Goal: Navigation & Orientation: Find specific page/section

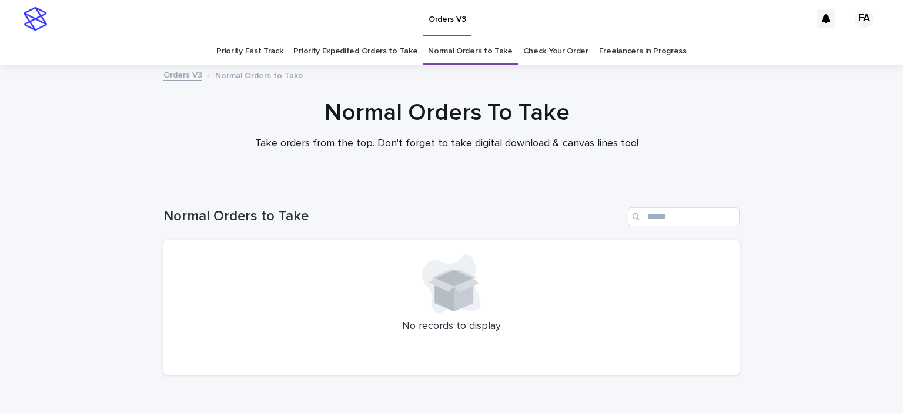
click at [552, 51] on link "Check Your Order" at bounding box center [555, 52] width 65 height 28
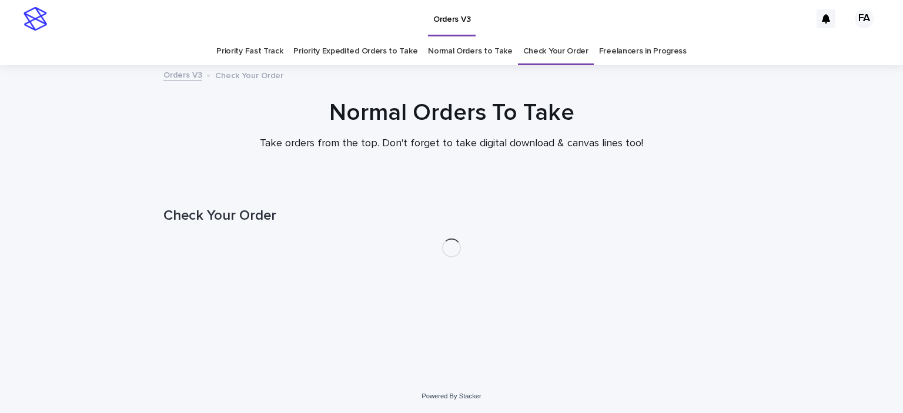
click at [537, 49] on link "Check Your Order" at bounding box center [555, 52] width 65 height 28
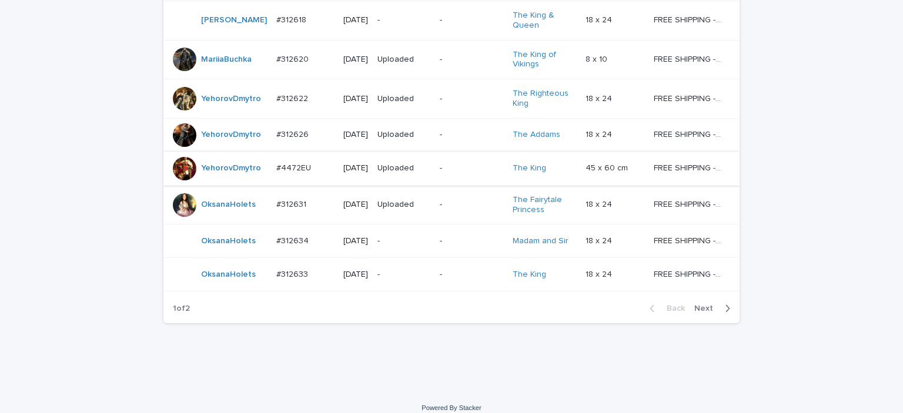
scroll to position [1140, 0]
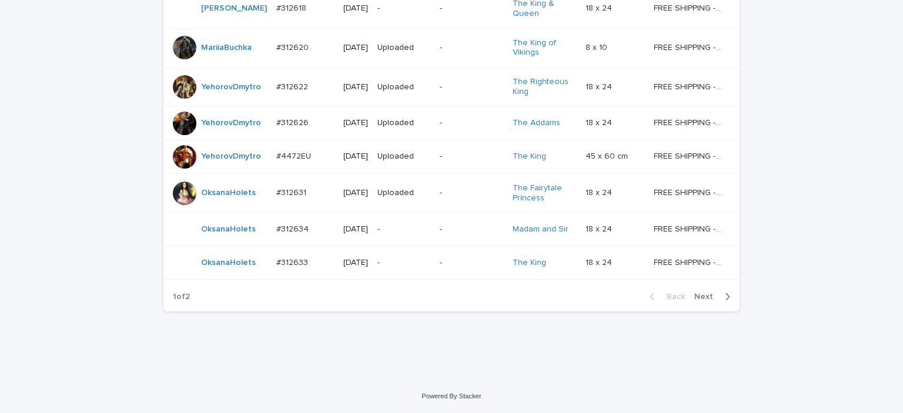
click at [715, 298] on span "Next" at bounding box center [707, 297] width 26 height 8
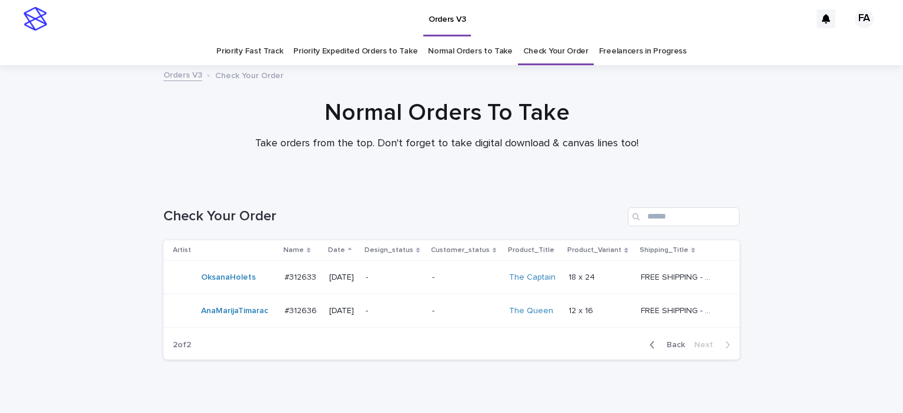
click at [443, 31] on link "Orders V3" at bounding box center [447, 17] width 48 height 35
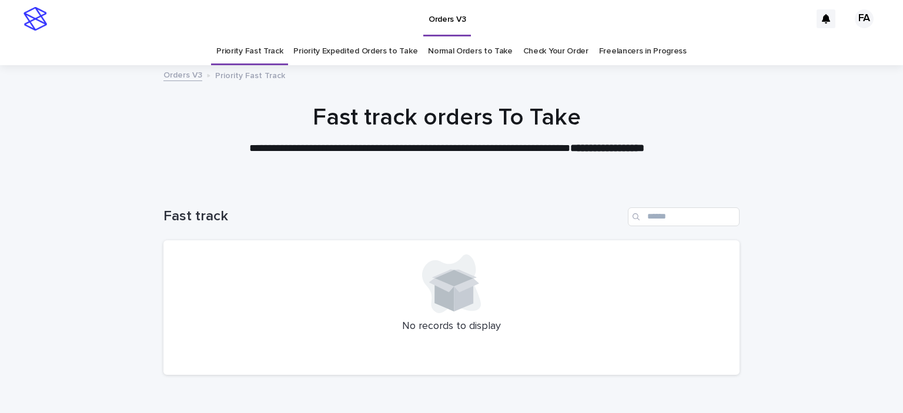
click at [361, 59] on link "Priority Expedited Orders to Take" at bounding box center [355, 52] width 124 height 28
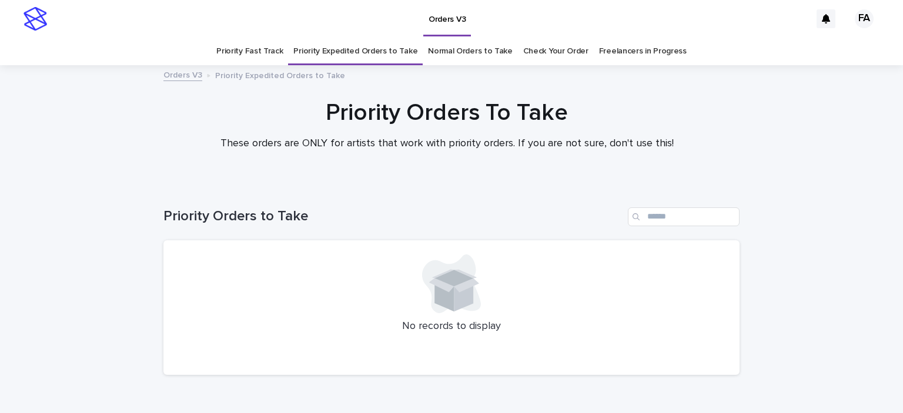
click at [458, 62] on link "Normal Orders to Take" at bounding box center [470, 52] width 85 height 28
